Goal: Navigation & Orientation: Find specific page/section

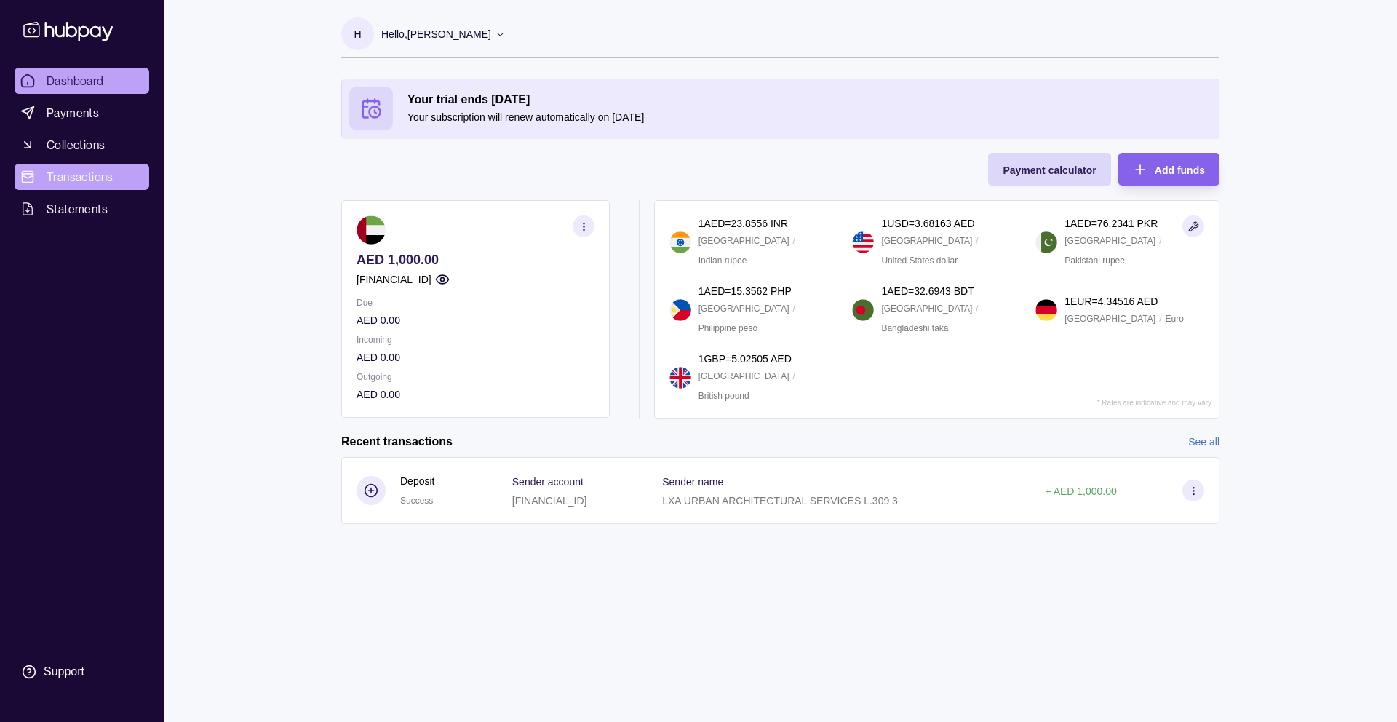
click at [80, 173] on span "Transactions" at bounding box center [80, 176] width 67 height 17
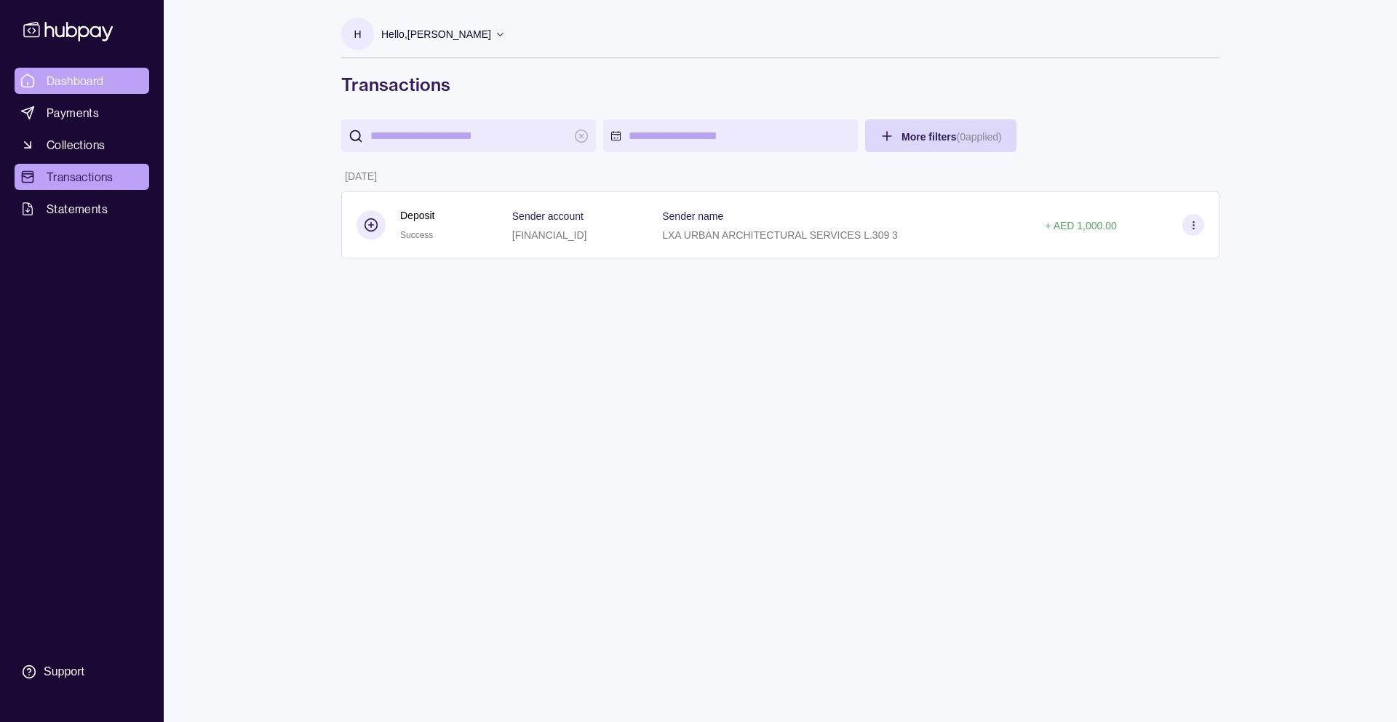
click at [99, 69] on link "Dashboard" at bounding box center [82, 81] width 135 height 26
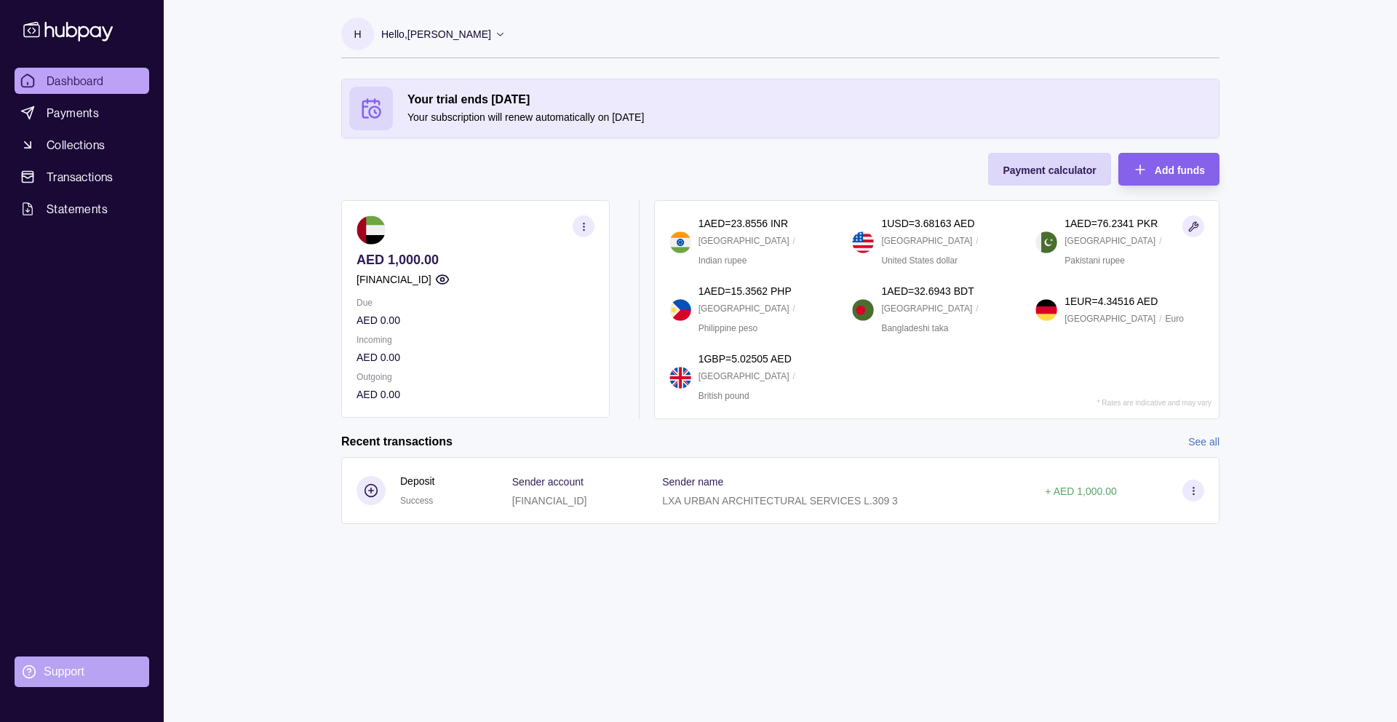
click at [41, 673] on section "Support" at bounding box center [82, 671] width 135 height 31
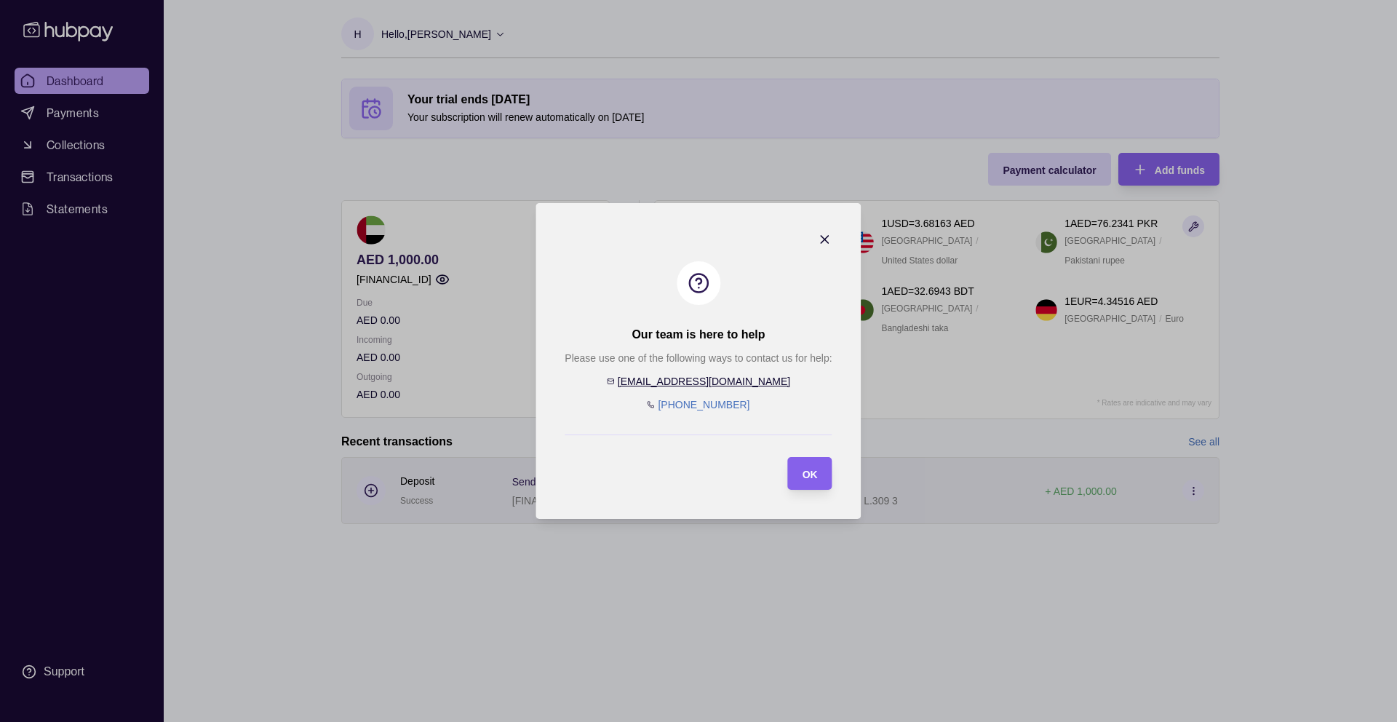
click at [787, 476] on div "button" at bounding box center [787, 473] width 14 height 14
